Goal: Navigation & Orientation: Find specific page/section

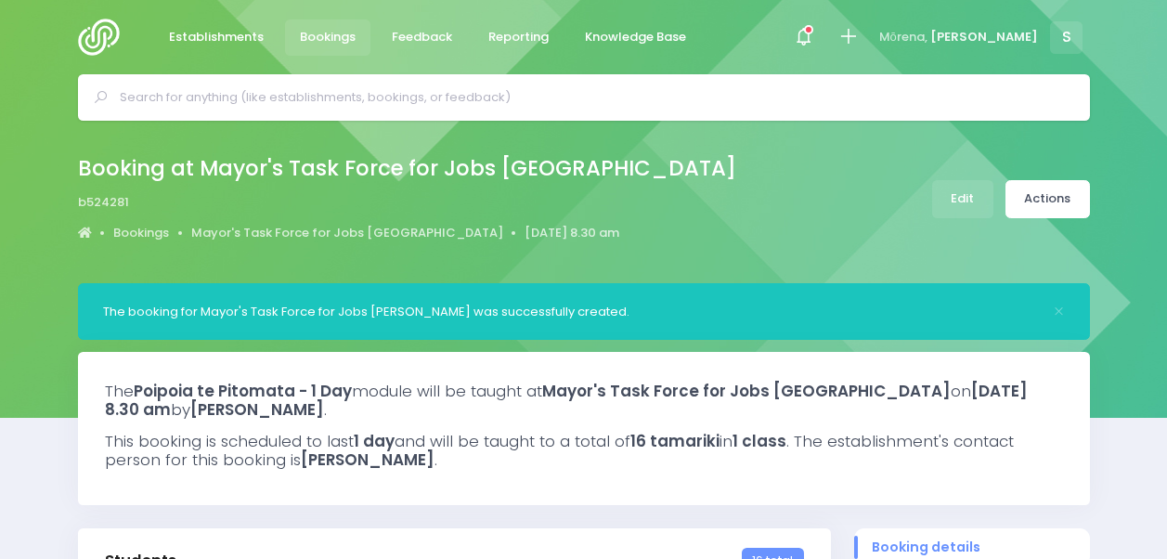
select select "5"
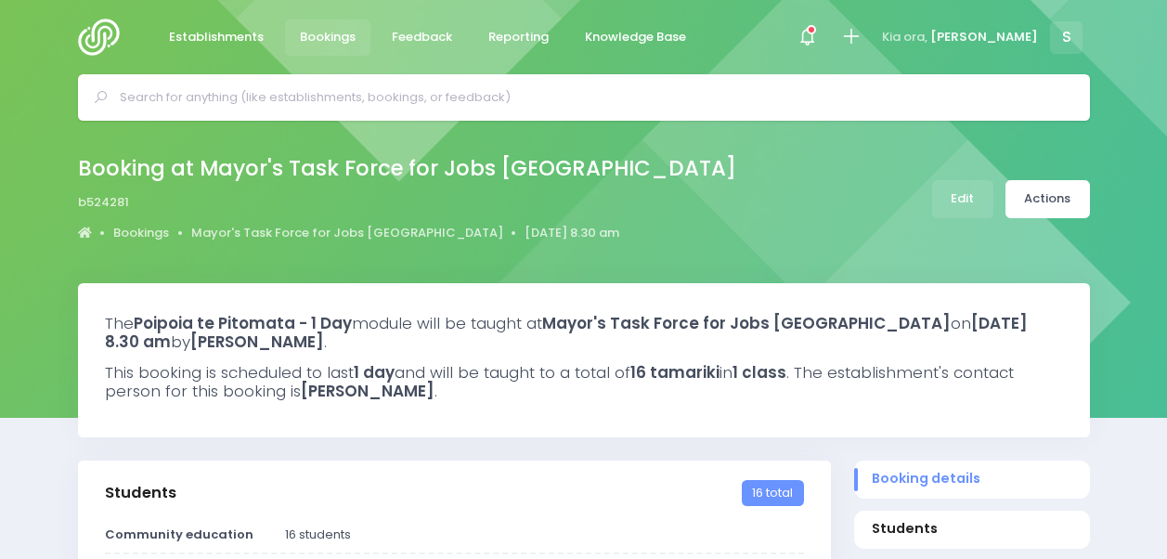
select select "5"
click at [214, 37] on span "Establishments" at bounding box center [216, 37] width 95 height 19
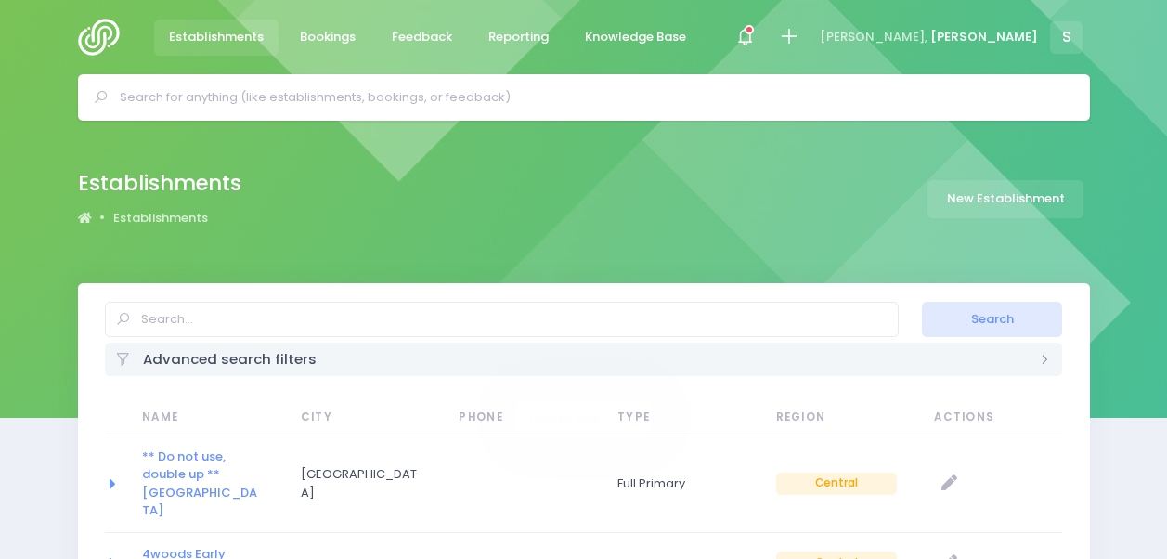
select select "20"
click at [342, 38] on span "Bookings" at bounding box center [328, 37] width 56 height 19
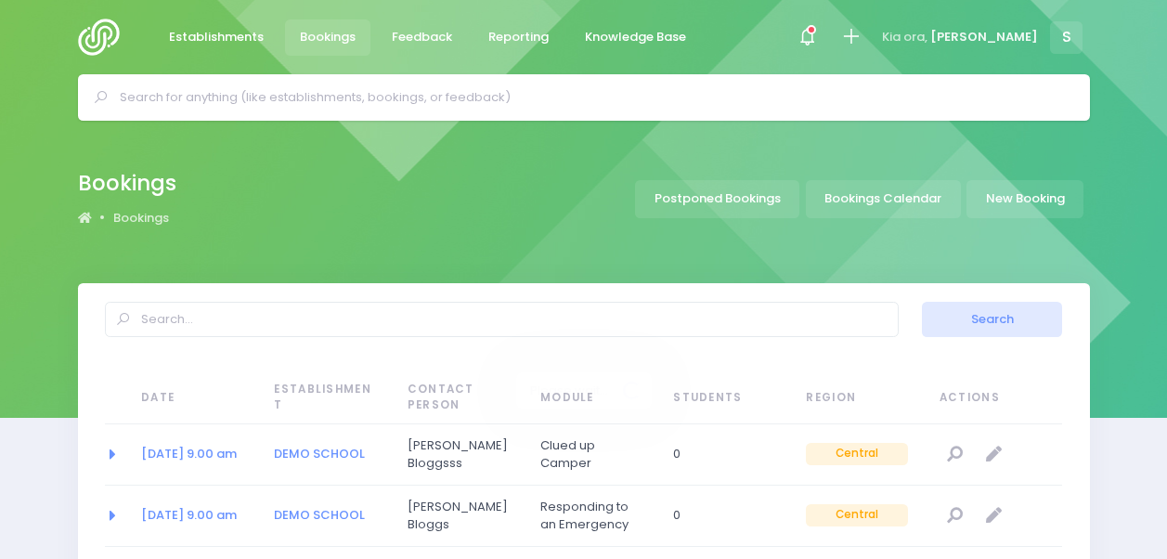
select select "20"
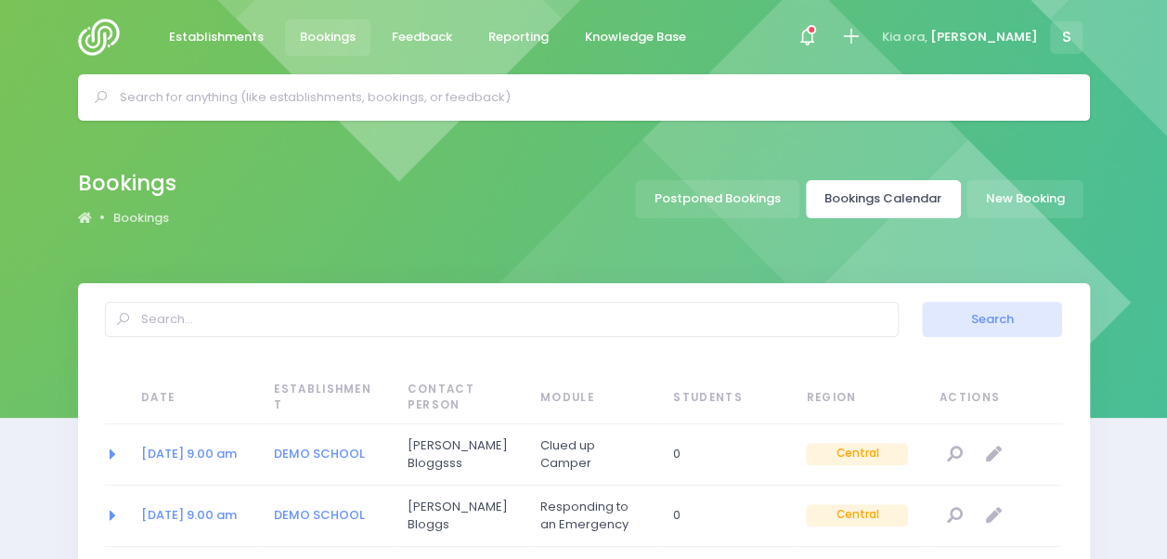
click at [882, 209] on link "Bookings Calendar" at bounding box center [883, 199] width 155 height 38
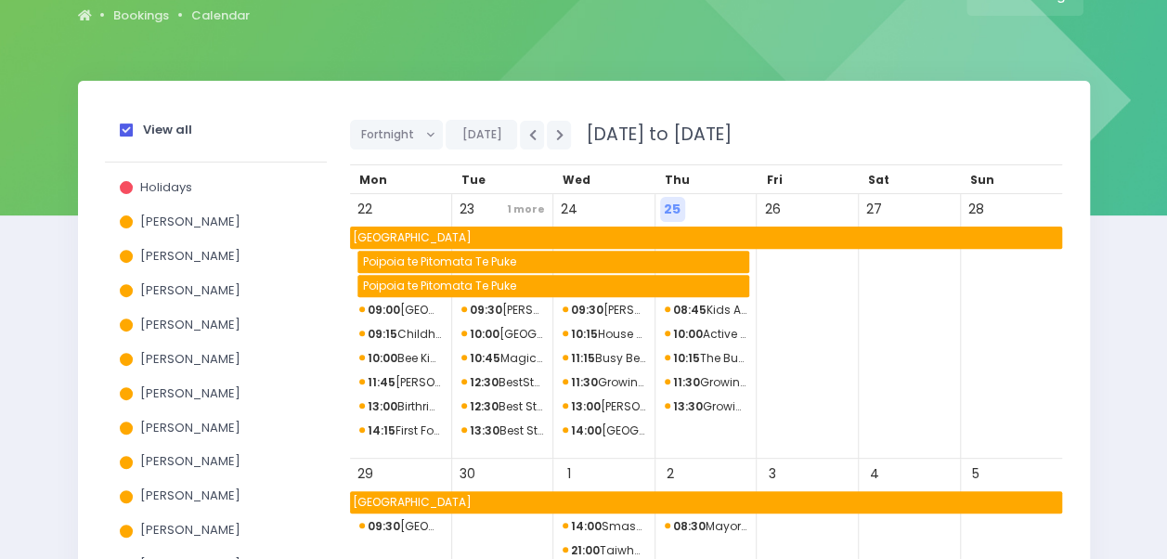
scroll to position [191, 0]
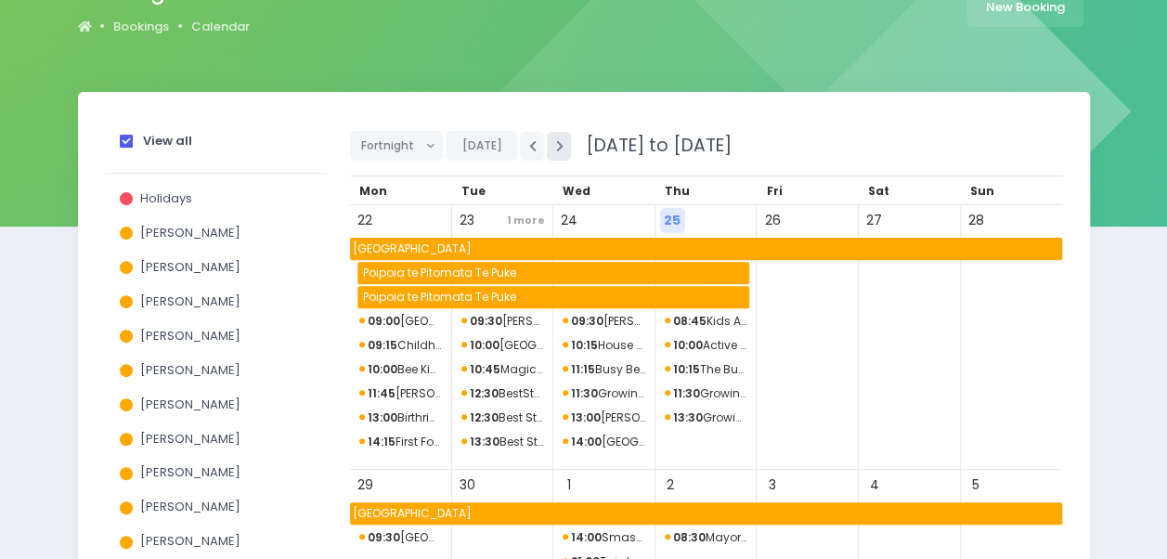
click at [554, 154] on button "button" at bounding box center [559, 146] width 24 height 29
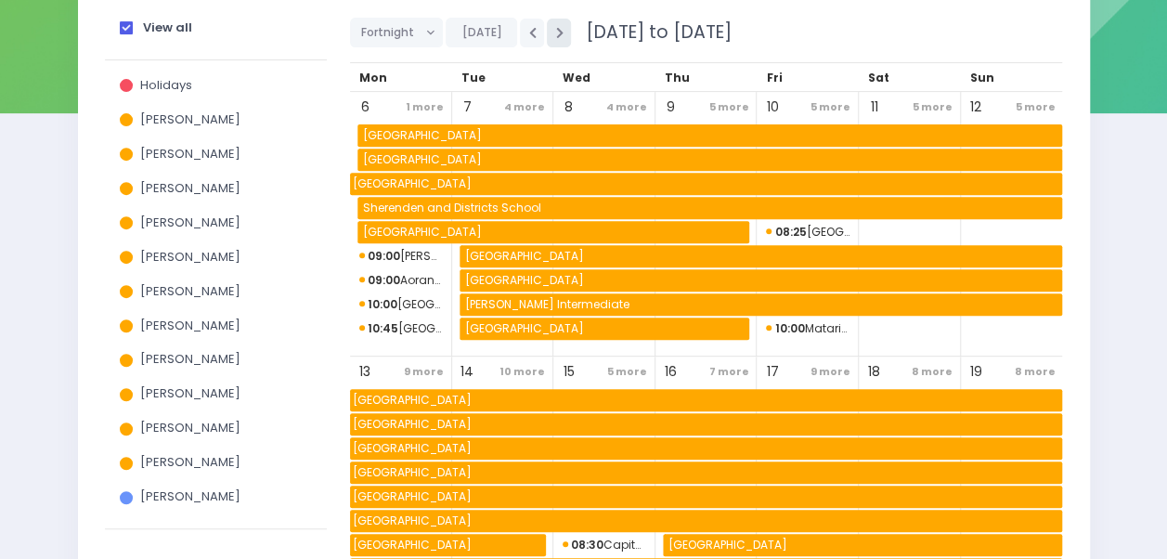
scroll to position [274, 0]
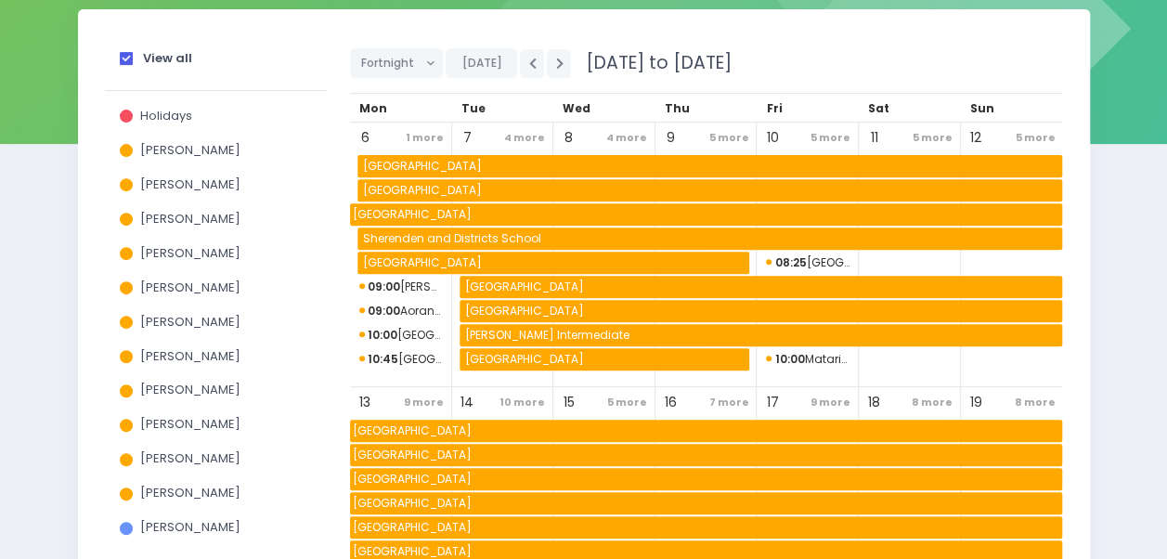
click at [124, 58] on span at bounding box center [126, 58] width 13 height 13
click at [0, 0] on input "View all" at bounding box center [0, 0] width 0 height 0
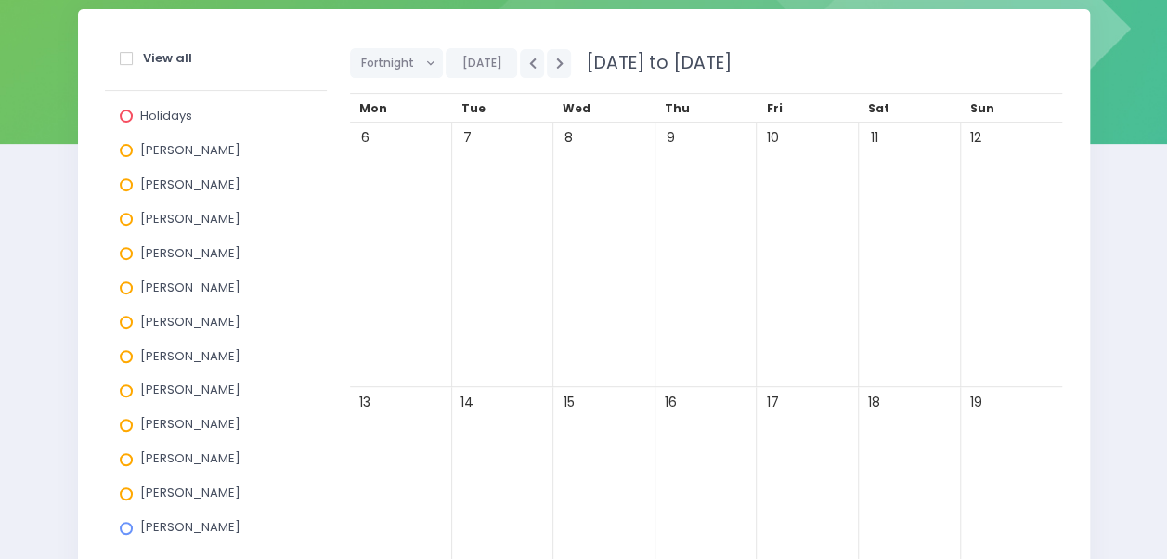
scroll to position [370, 0]
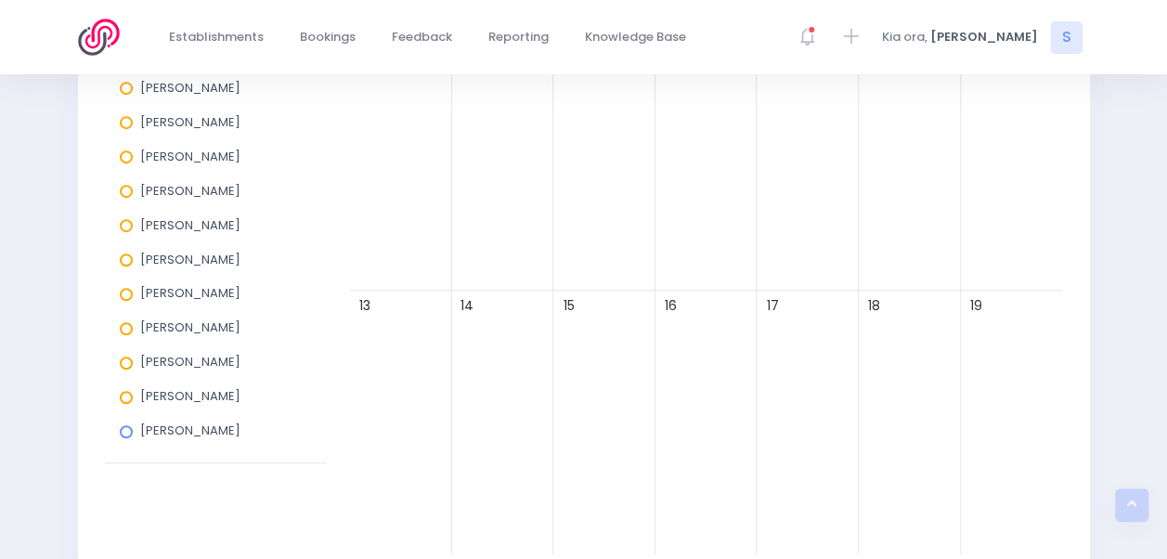
click at [170, 403] on span "[PERSON_NAME]" at bounding box center [190, 396] width 100 height 18
click at [0, 0] on input "[PERSON_NAME]" at bounding box center [0, 0] width 0 height 0
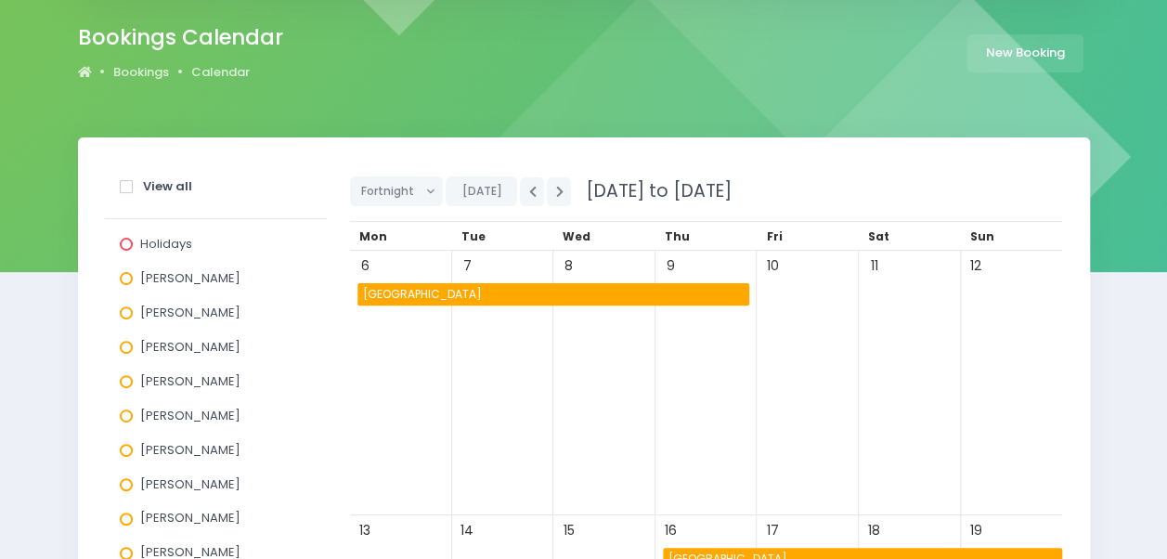
scroll to position [184, 0]
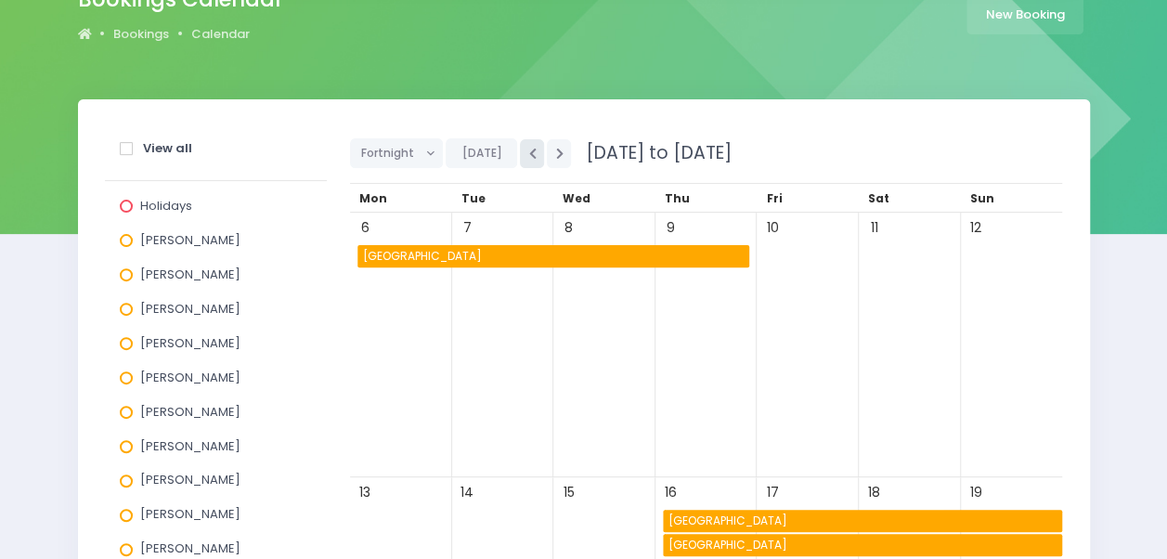
click at [527, 160] on button "button" at bounding box center [532, 153] width 24 height 29
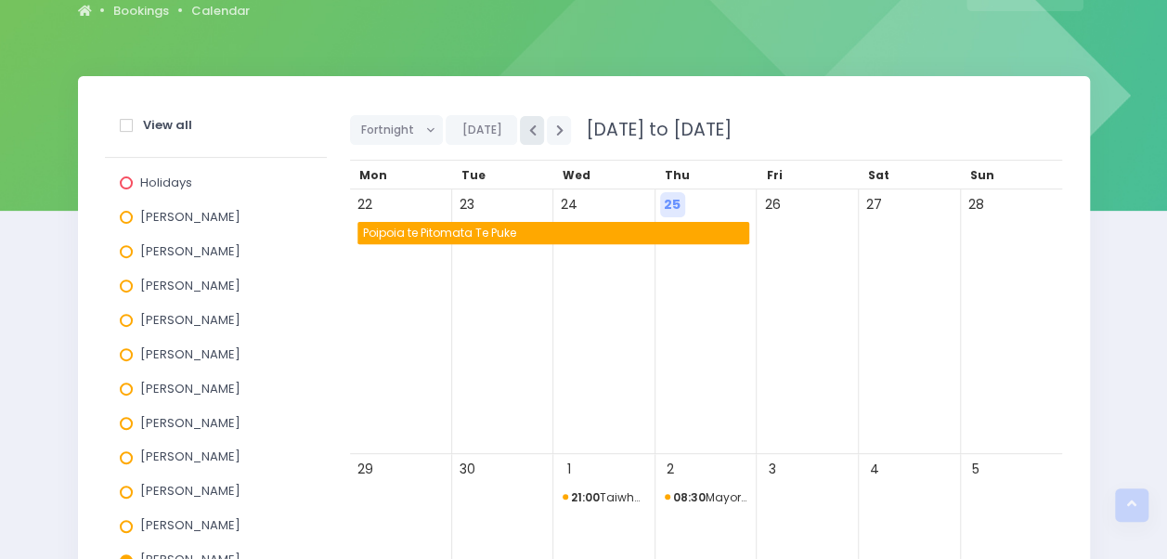
scroll to position [175, 0]
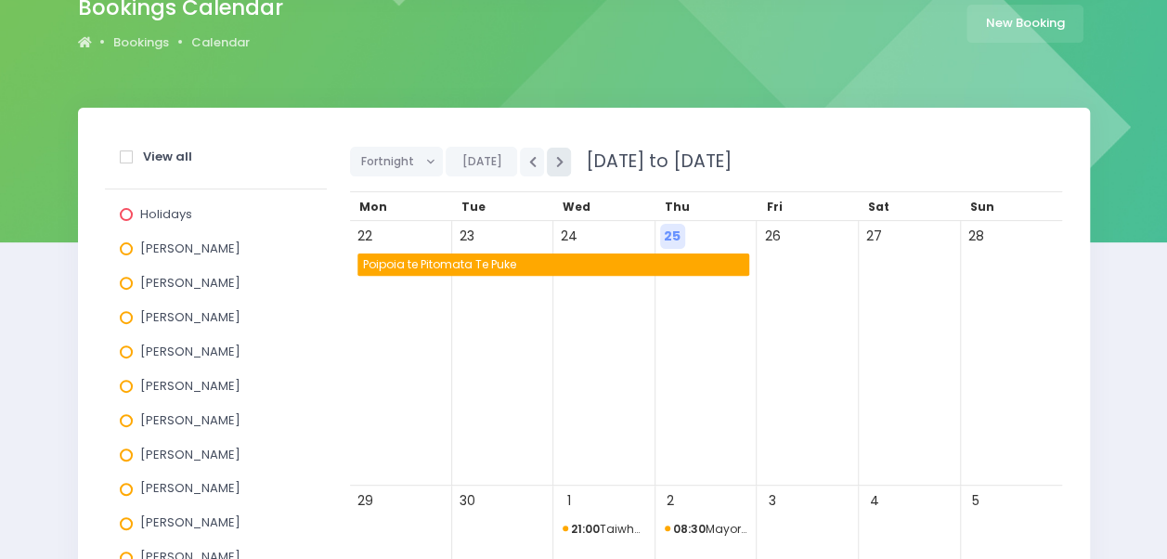
click at [555, 156] on icon "button" at bounding box center [558, 162] width 7 height 12
